Goal: Task Accomplishment & Management: Use online tool/utility

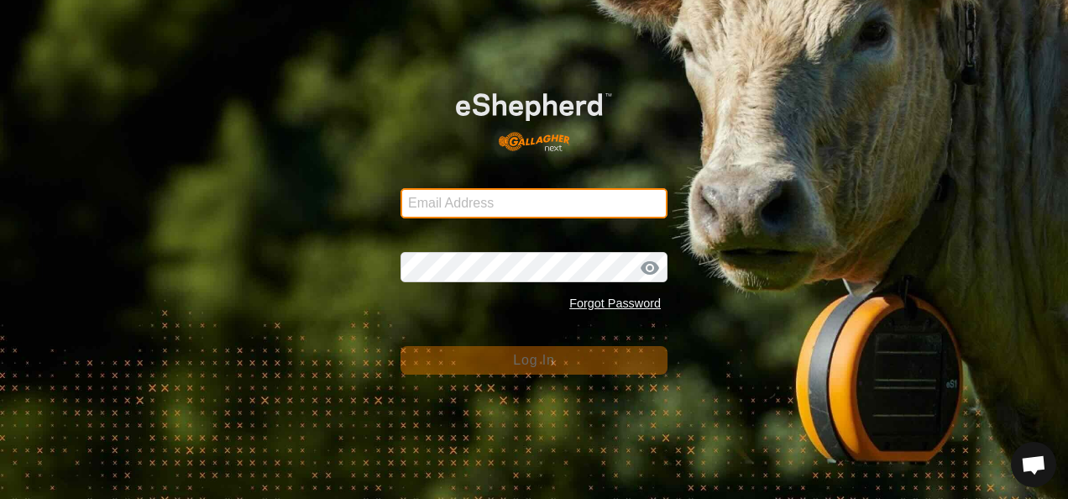
type input "[EMAIL_ADDRESS][DOMAIN_NAME]"
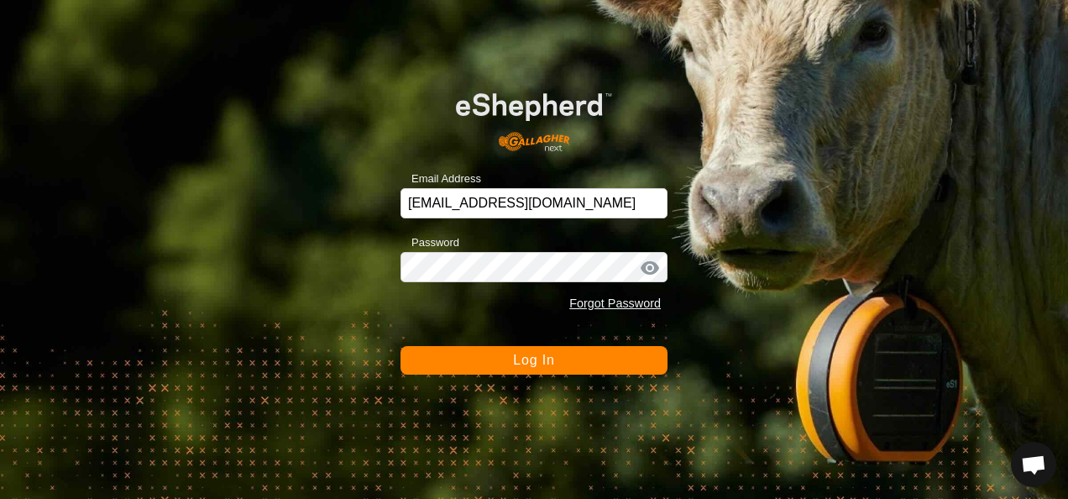
click at [559, 359] on button "Log In" at bounding box center [534, 360] width 267 height 29
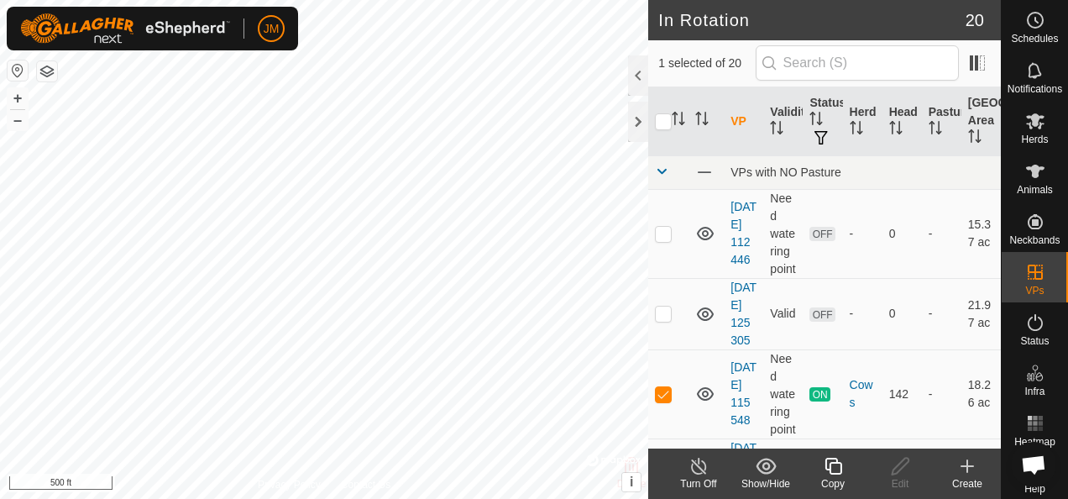
checkbox input "false"
checkbox input "true"
click at [897, 464] on icon at bounding box center [900, 466] width 21 height 20
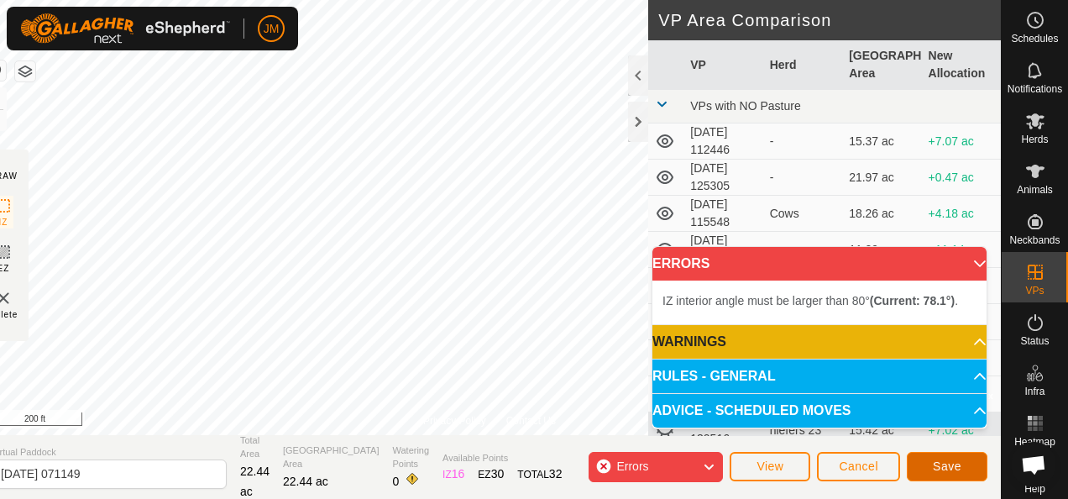
click at [962, 467] on button "Save" at bounding box center [947, 466] width 81 height 29
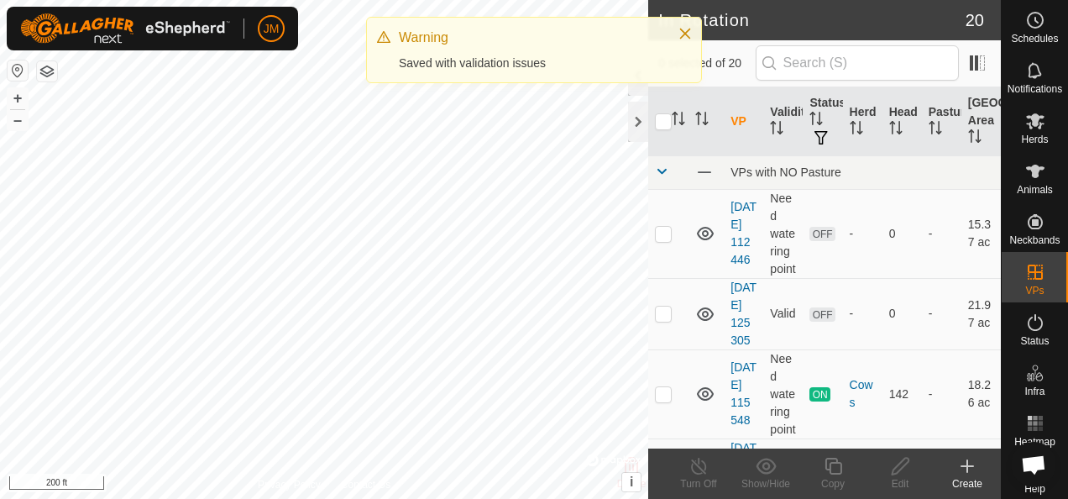
checkbox input "true"
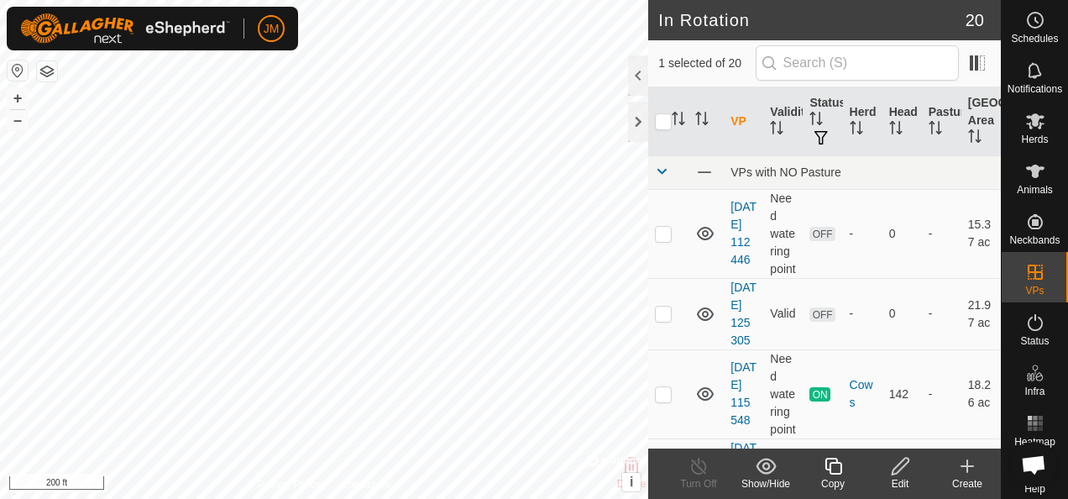
click at [900, 466] on icon at bounding box center [900, 466] width 21 height 20
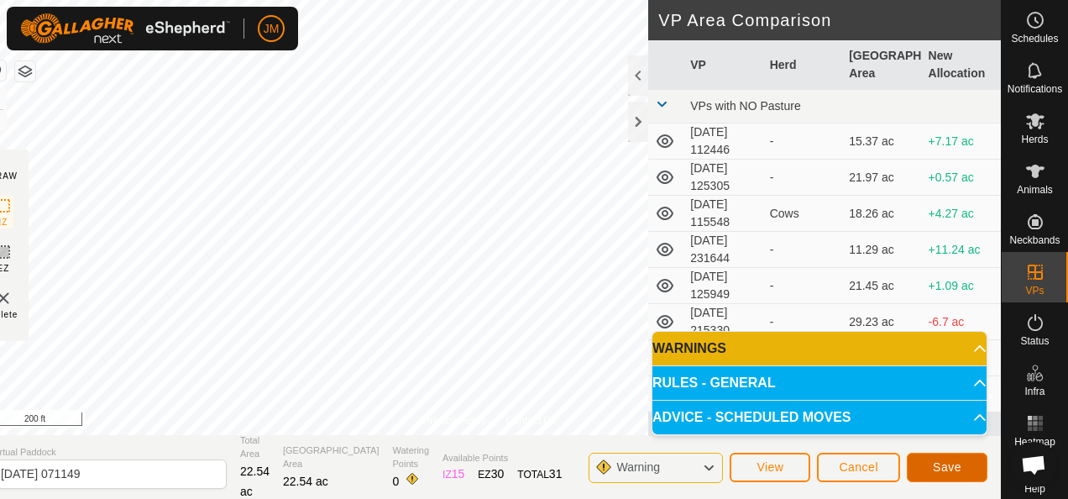
click at [940, 460] on span "Save" at bounding box center [947, 466] width 29 height 13
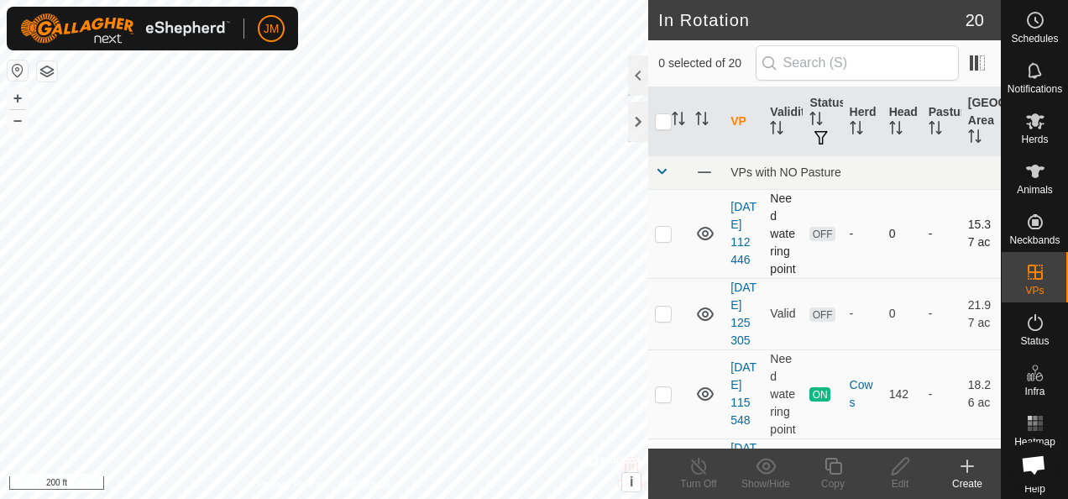
checkbox input "true"
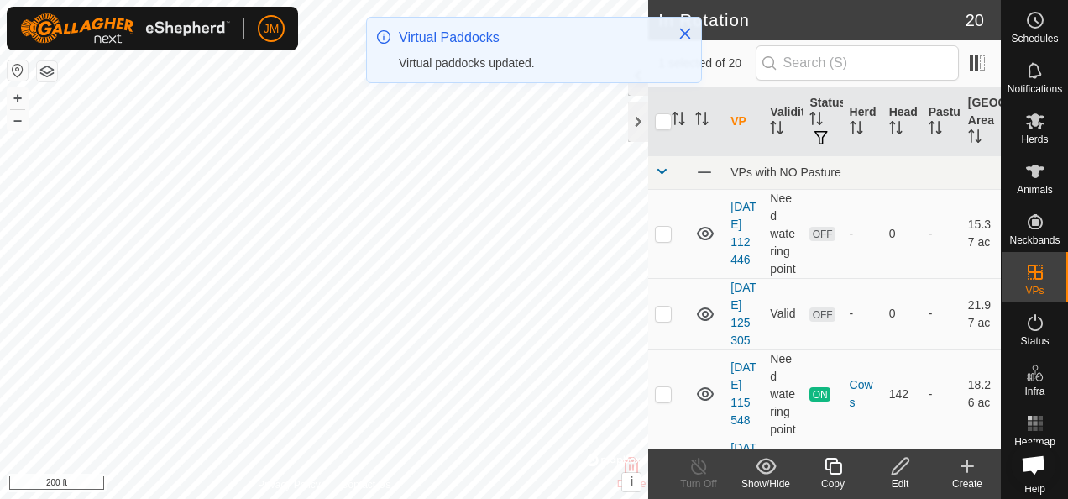
click at [905, 464] on icon at bounding box center [900, 466] width 17 height 17
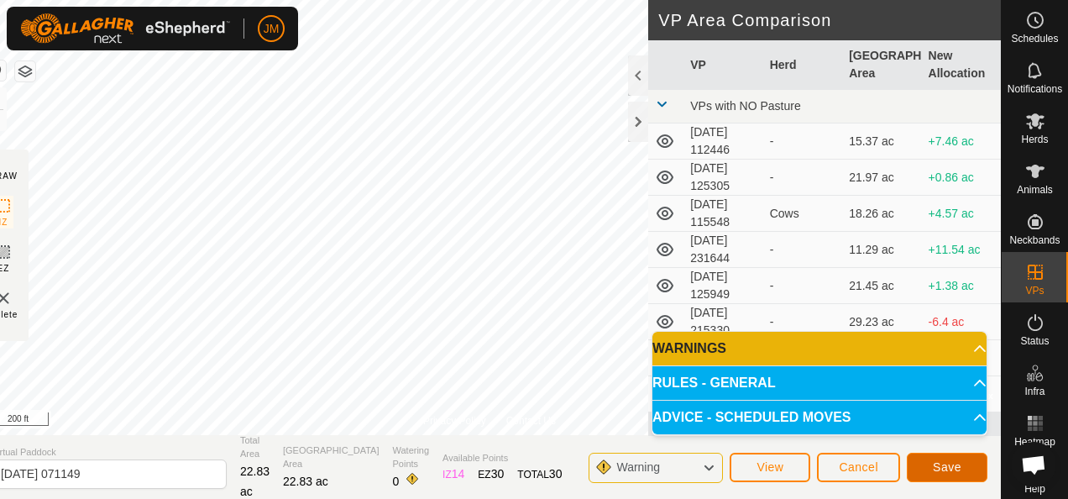
click at [957, 463] on span "Save" at bounding box center [947, 466] width 29 height 13
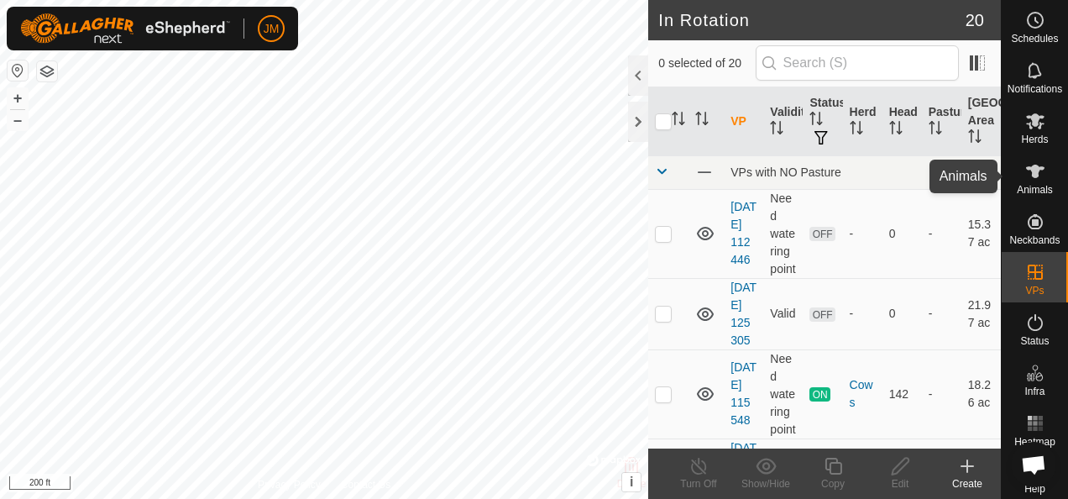
click at [1036, 177] on icon at bounding box center [1035, 171] width 20 height 20
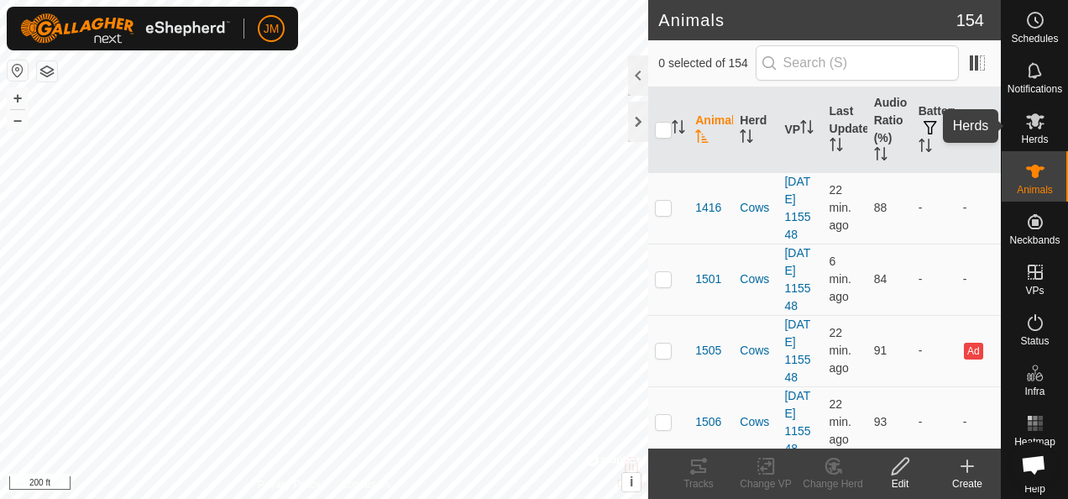
click at [1028, 118] on icon at bounding box center [1035, 121] width 18 height 16
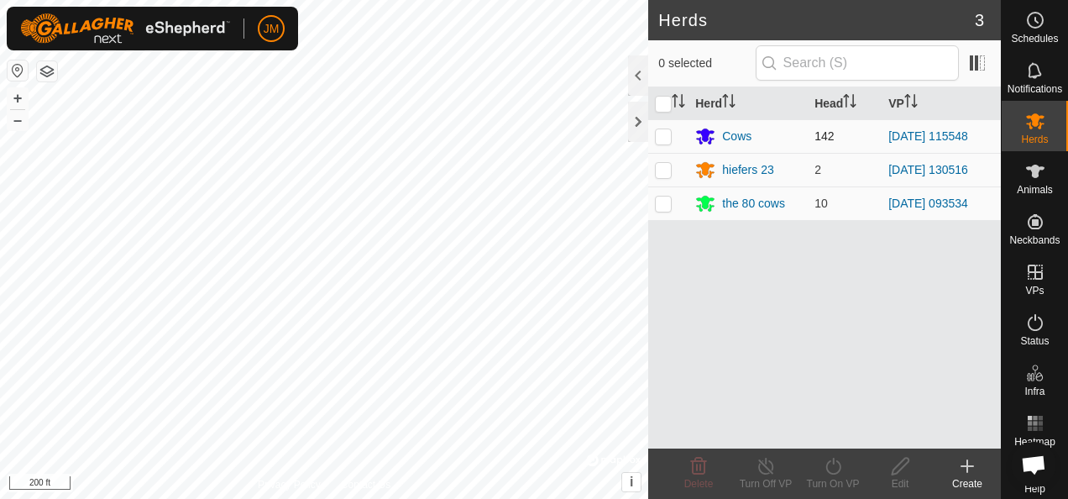
click at [668, 133] on p-checkbox at bounding box center [663, 135] width 17 height 13
checkbox input "true"
click at [839, 477] on div "Turn On VP" at bounding box center [832, 483] width 67 height 15
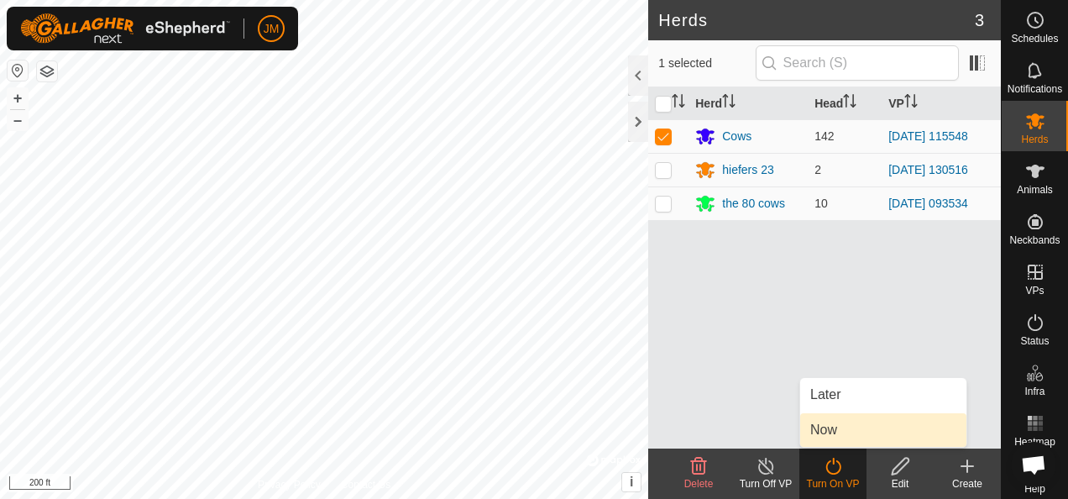
click at [841, 433] on link "Now" at bounding box center [883, 430] width 166 height 34
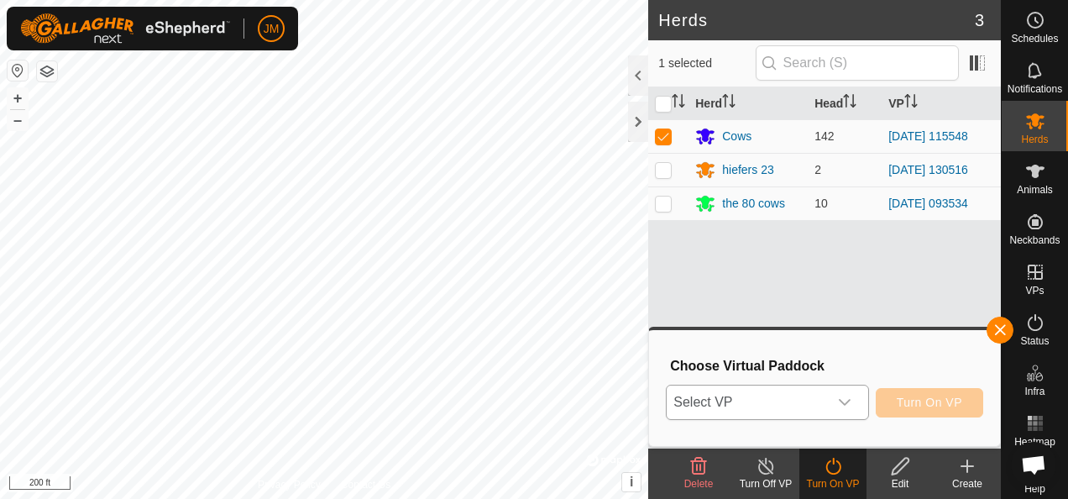
click at [862, 395] on div "dropdown trigger" at bounding box center [845, 402] width 34 height 34
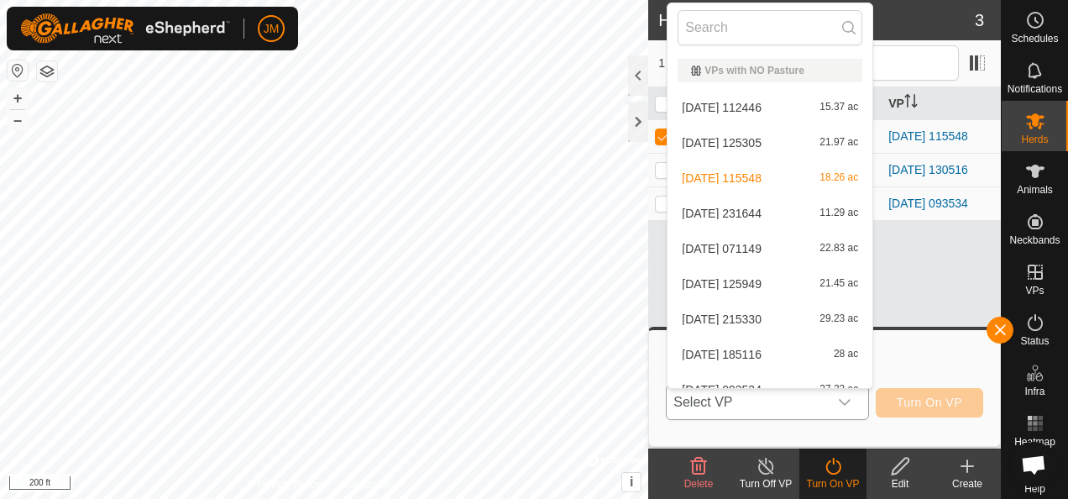
scroll to position [18, 0]
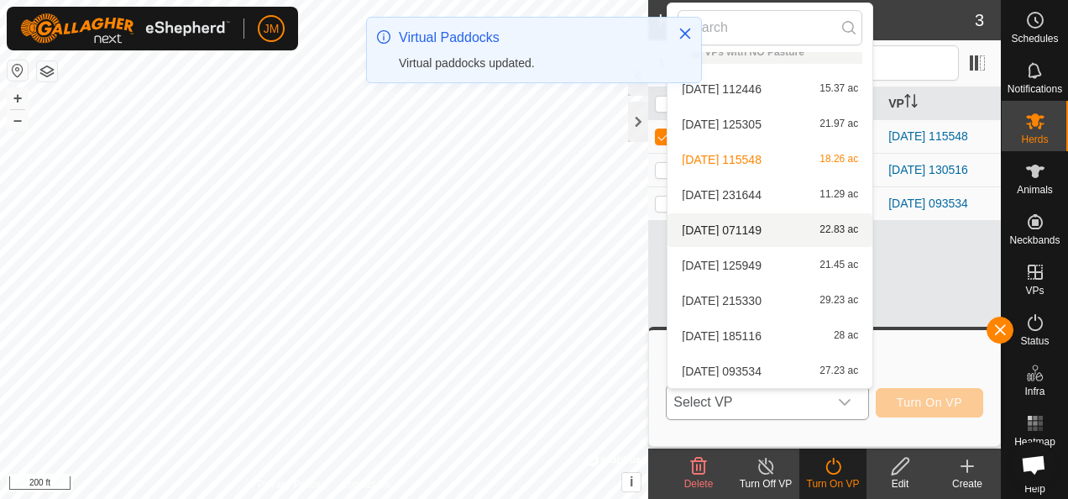
click at [749, 222] on li "[DATE] 071149 22.83 ac" at bounding box center [770, 230] width 205 height 34
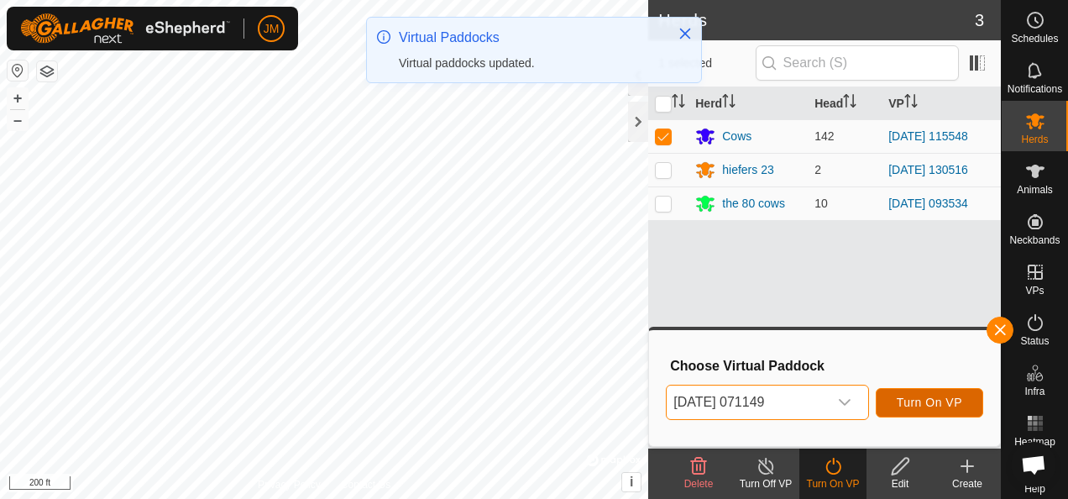
click at [932, 396] on span "Turn On VP" at bounding box center [930, 402] width 66 height 13
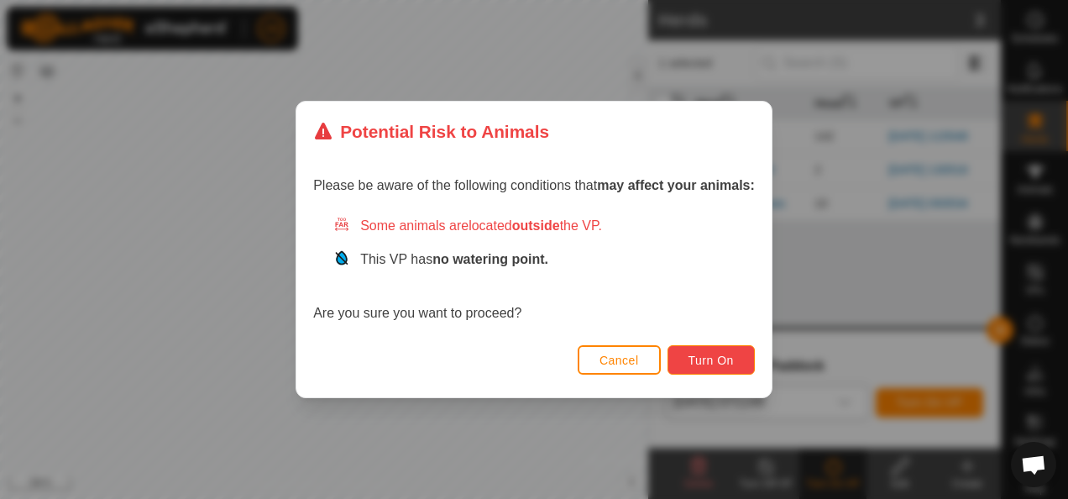
click at [740, 363] on button "Turn On" at bounding box center [711, 359] width 87 height 29
